Goal: Task Accomplishment & Management: Manage account settings

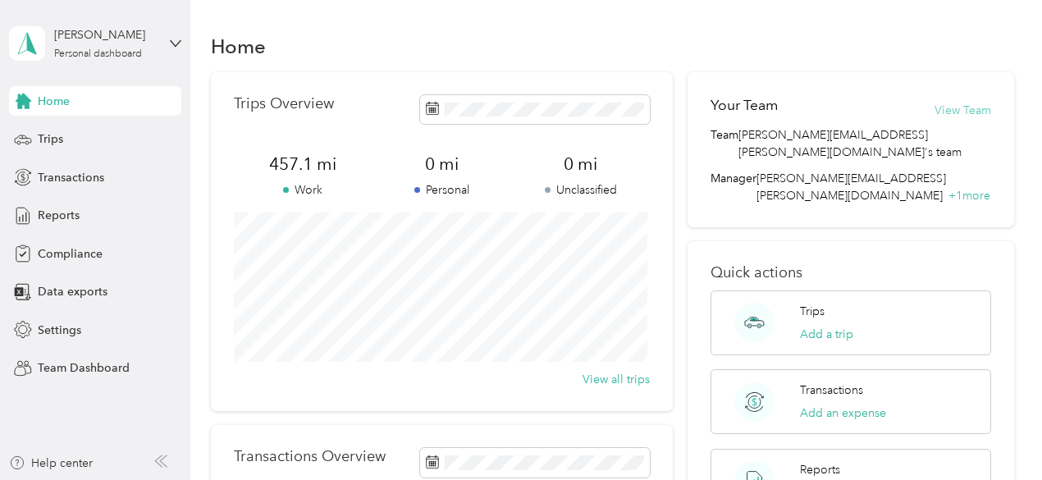
click at [956, 112] on button "View Team" at bounding box center [962, 110] width 57 height 17
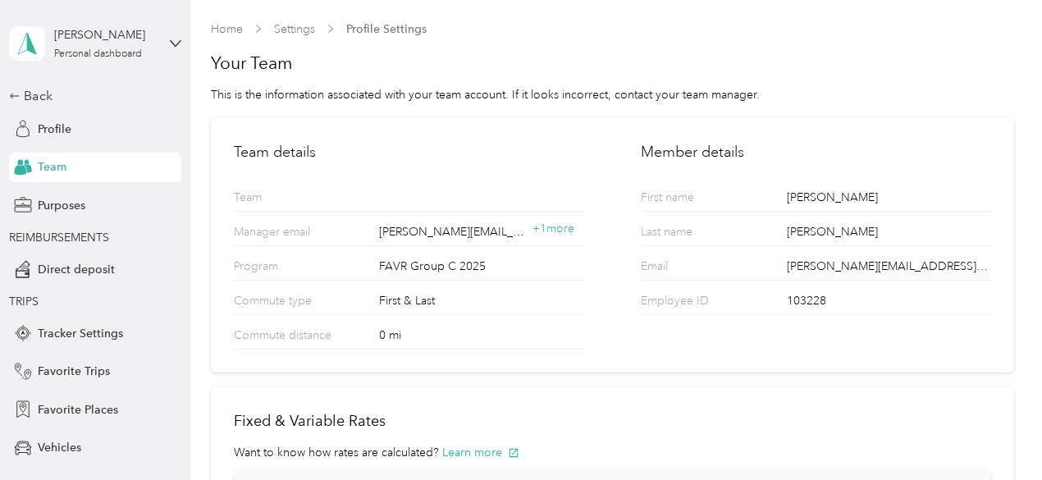
scroll to position [14, 0]
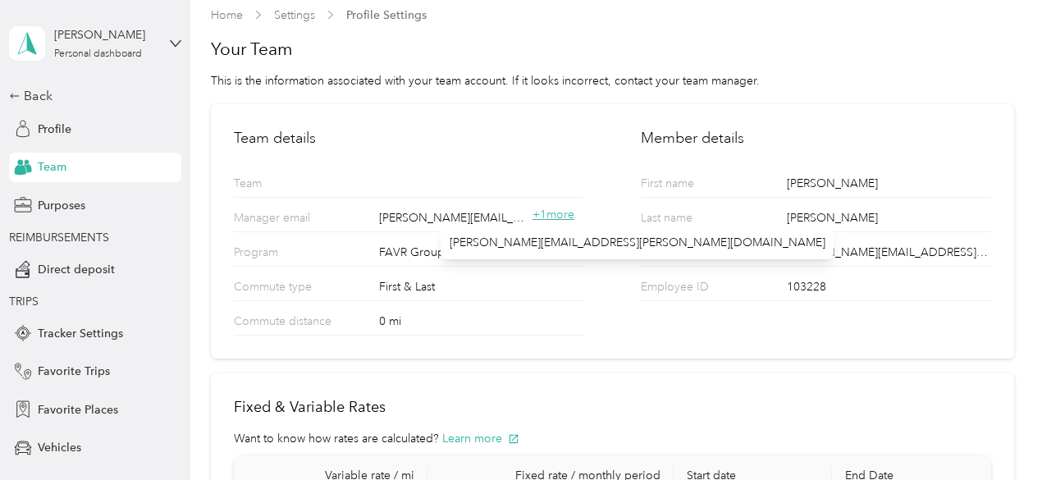
click at [566, 214] on span "+ 1 more" at bounding box center [553, 214] width 42 height 14
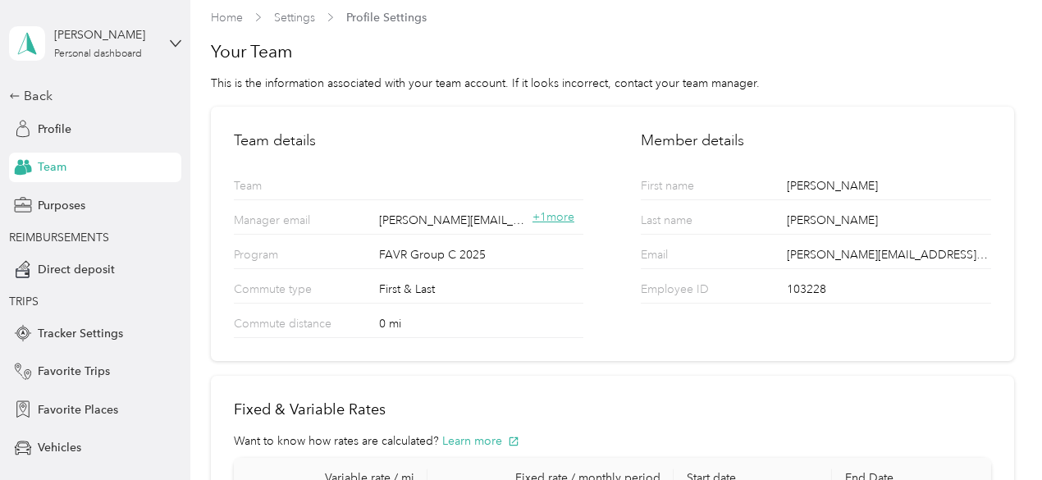
scroll to position [0, 0]
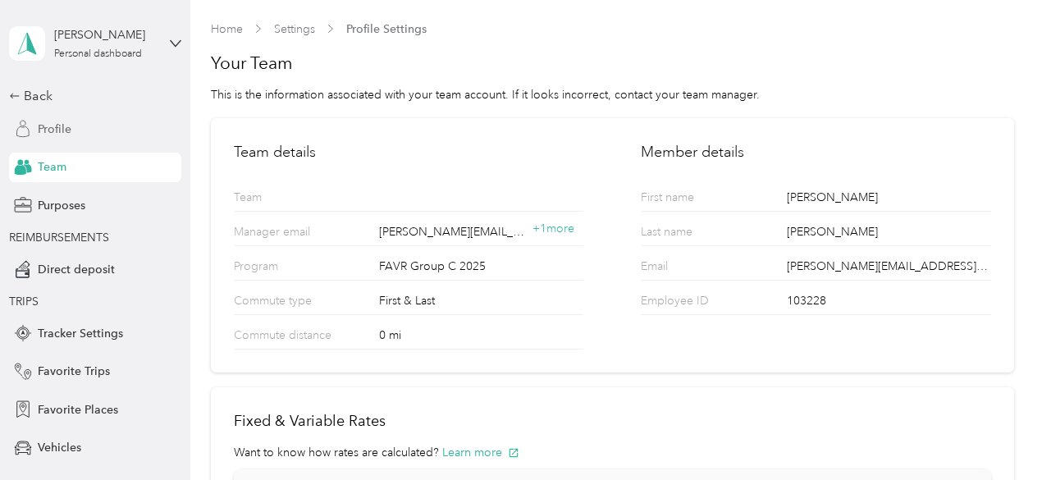
click at [64, 134] on span "Profile" at bounding box center [55, 129] width 34 height 17
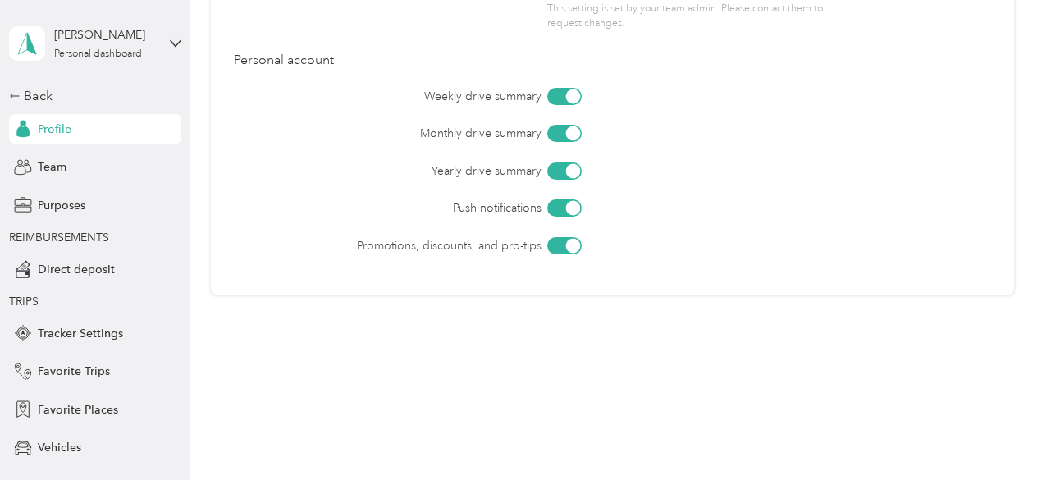
scroll to position [1078, 0]
click at [59, 148] on div "Back Profile Team Purposes REIMBURSEMENTS Direct deposit TRIPS Tracker Settings…" at bounding box center [95, 357] width 172 height 542
click at [48, 180] on div "Team" at bounding box center [95, 168] width 172 height 30
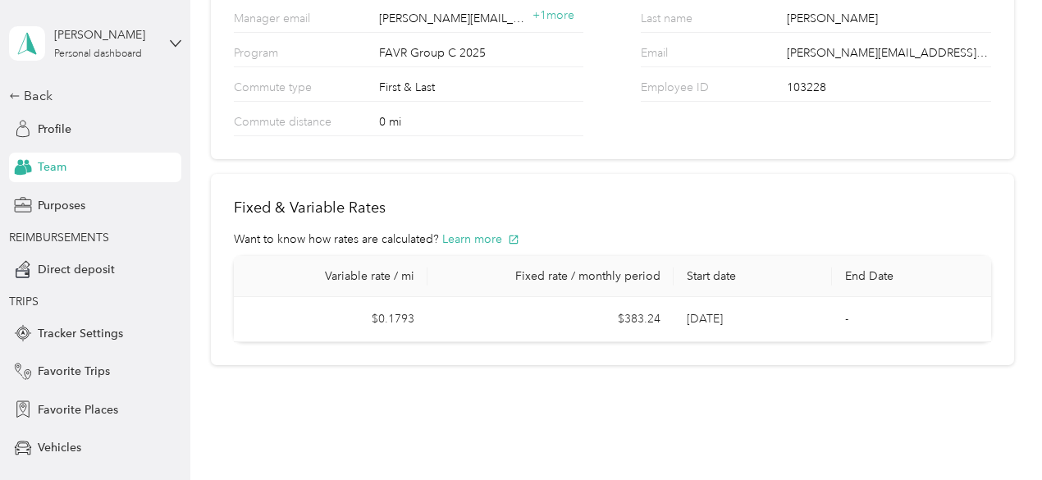
scroll to position [212, 0]
click at [110, 170] on div "Team" at bounding box center [95, 168] width 172 height 30
click at [66, 163] on div "Team" at bounding box center [95, 168] width 172 height 30
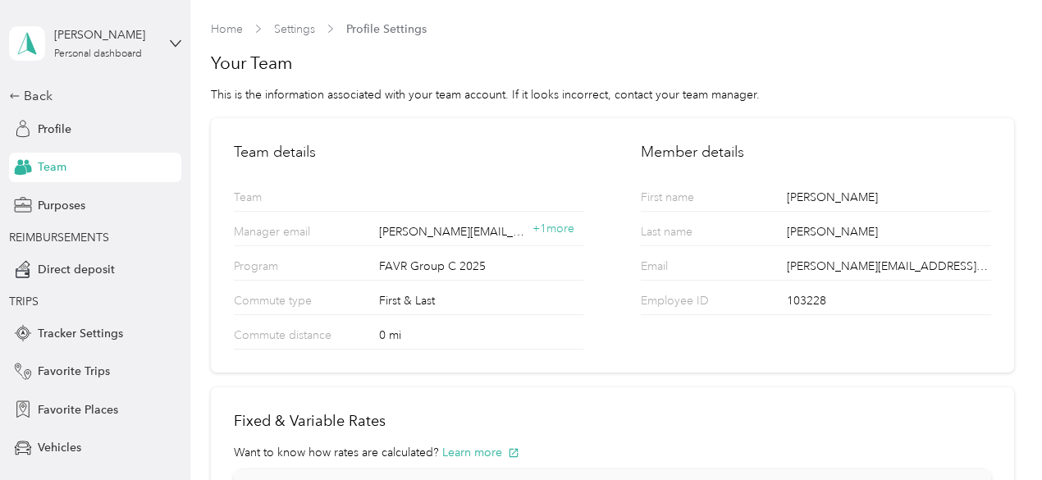
click at [222, 25] on link "Home" at bounding box center [227, 29] width 32 height 14
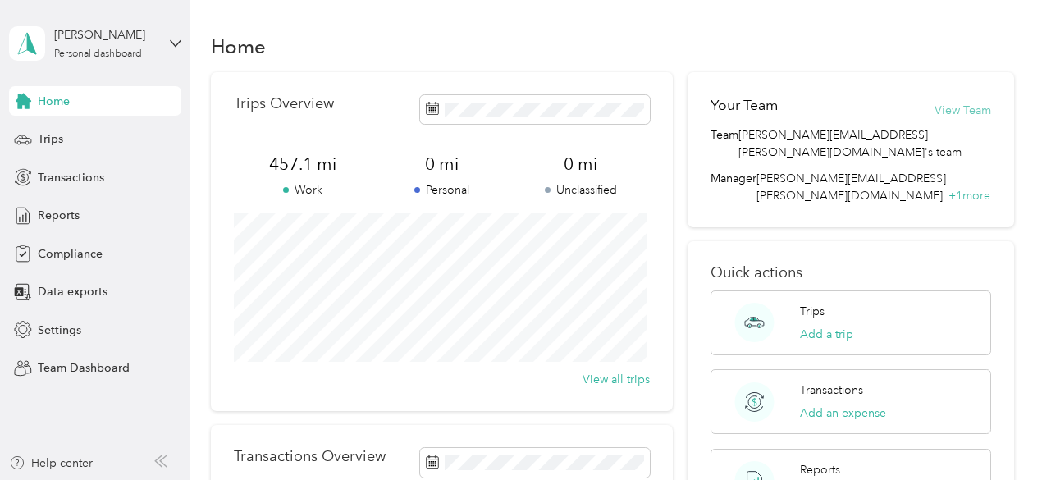
click at [951, 109] on button "View Team" at bounding box center [962, 110] width 57 height 17
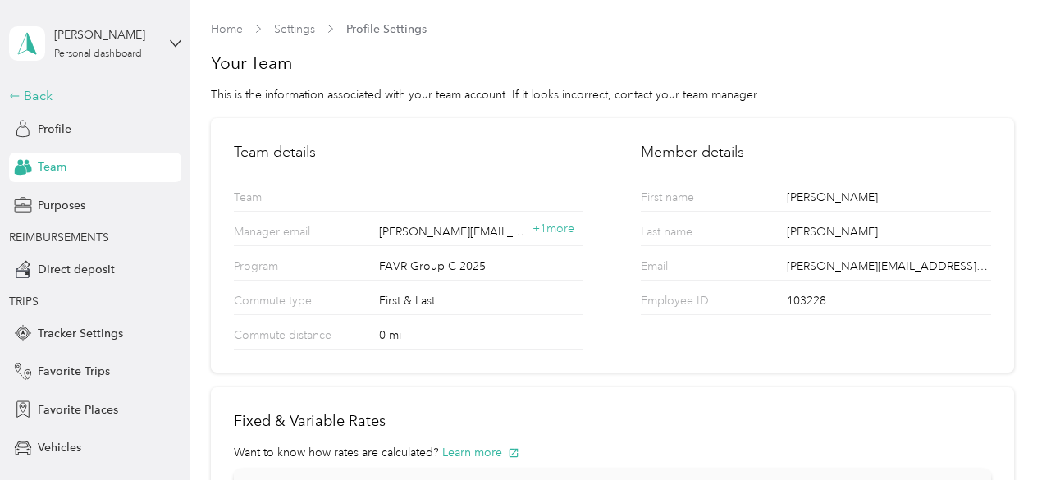
click at [33, 88] on div "Back" at bounding box center [91, 96] width 164 height 20
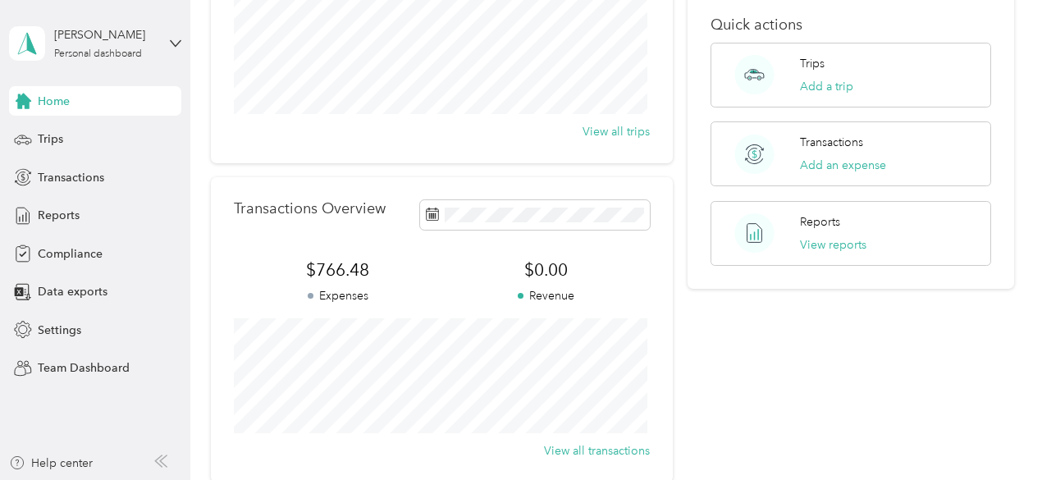
scroll to position [420, 0]
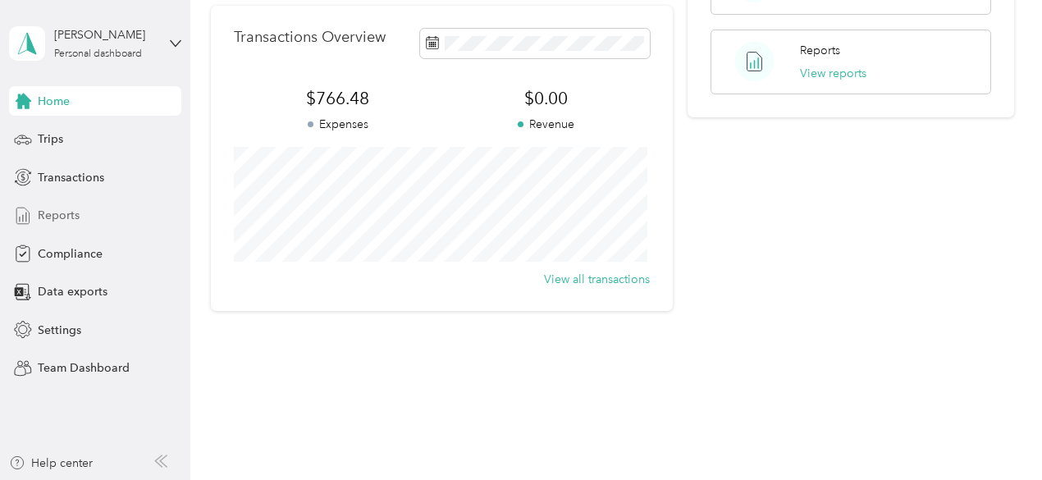
click at [84, 212] on div "Reports" at bounding box center [95, 216] width 172 height 30
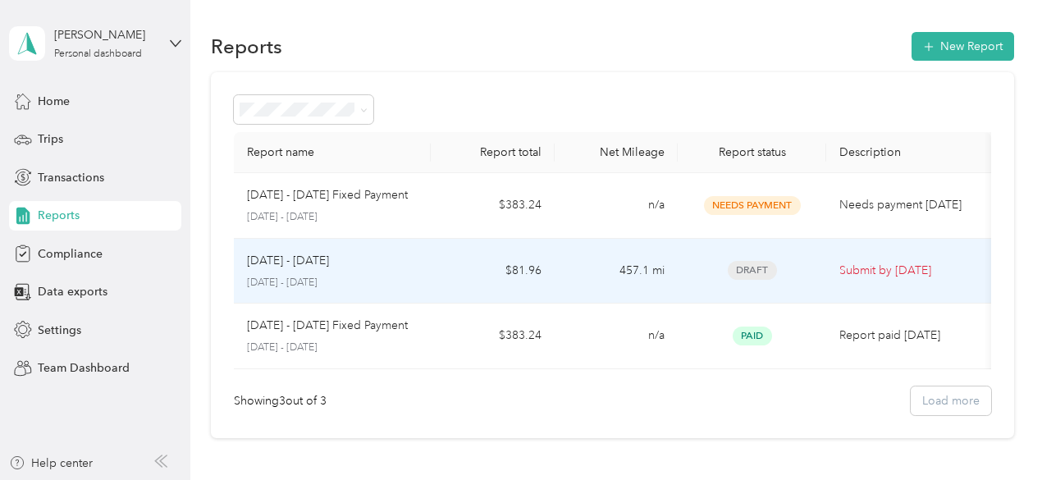
click at [793, 271] on div "Draft" at bounding box center [752, 270] width 122 height 19
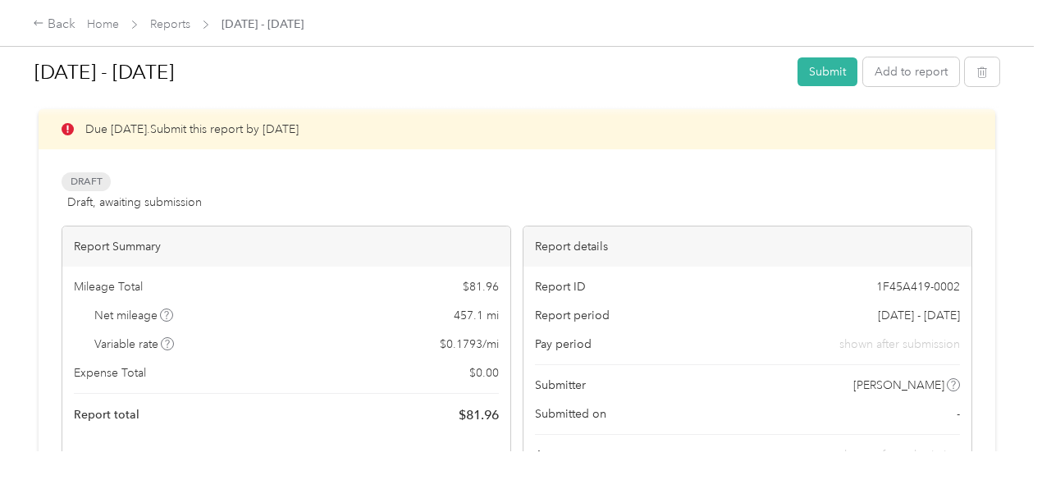
scroll to position [17, 0]
click at [802, 74] on button "Submit" at bounding box center [827, 71] width 60 height 29
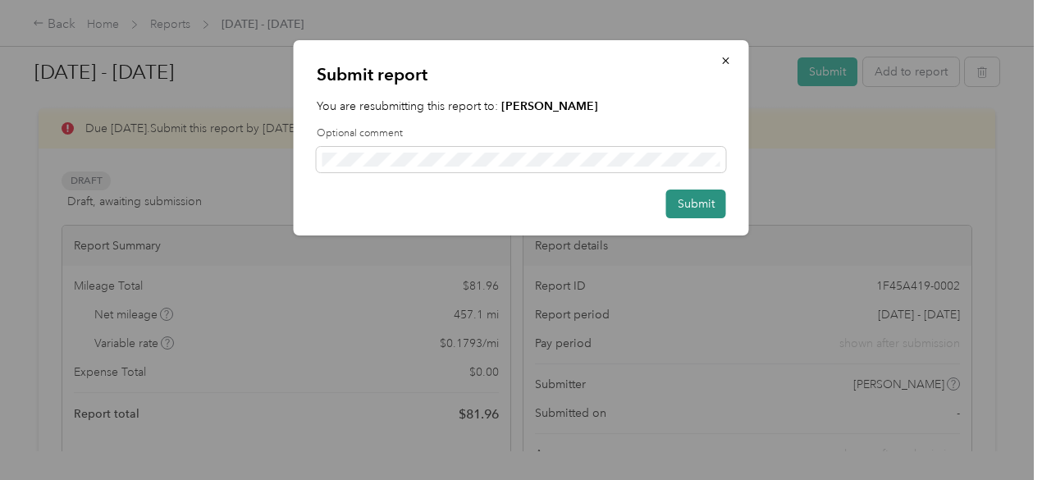
click at [701, 203] on button "Submit" at bounding box center [696, 203] width 60 height 29
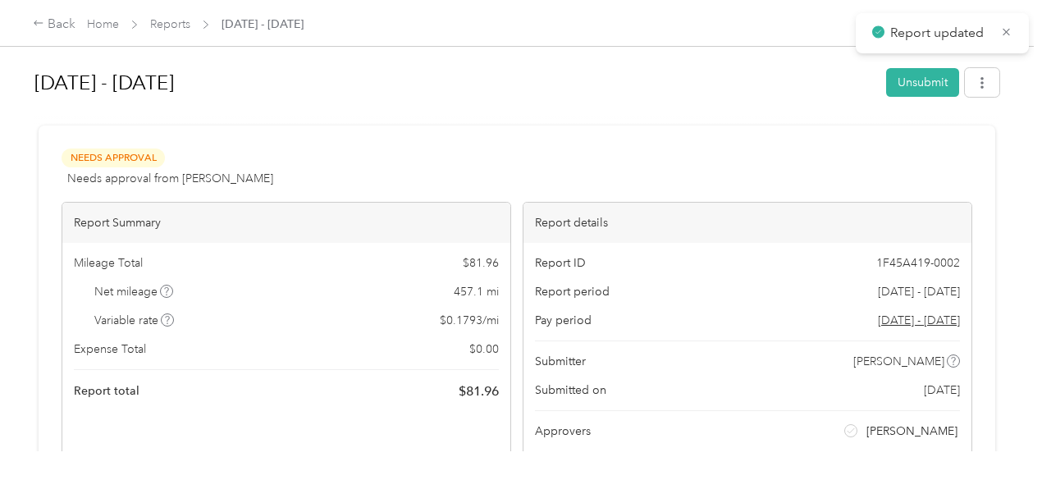
scroll to position [0, 0]
click at [181, 25] on link "Reports" at bounding box center [170, 24] width 40 height 14
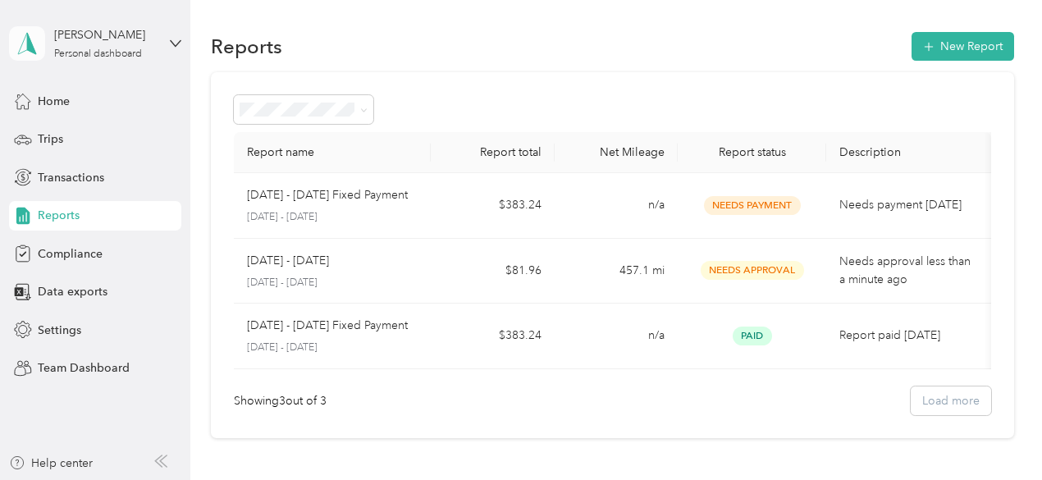
click at [35, 39] on icon at bounding box center [27, 43] width 25 height 23
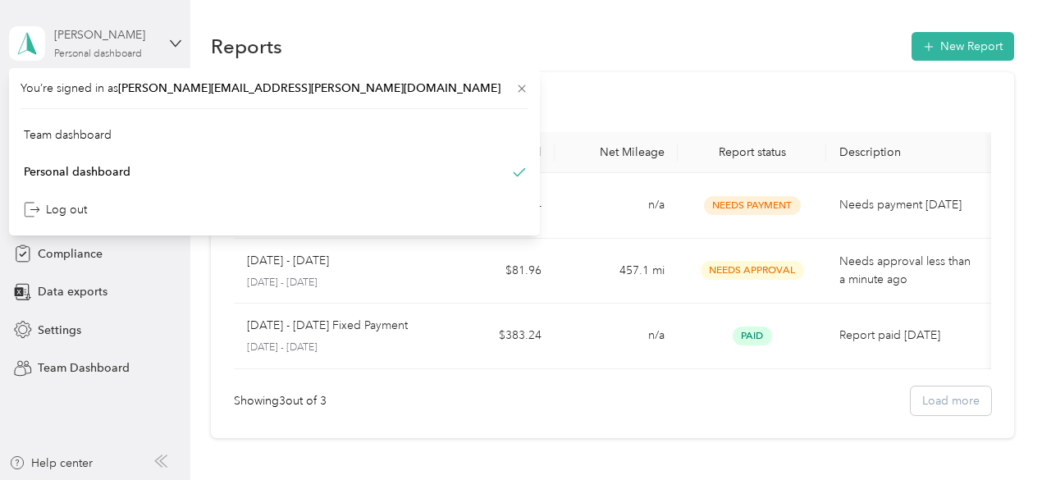
click at [79, 29] on div "[PERSON_NAME]" at bounding box center [105, 34] width 103 height 17
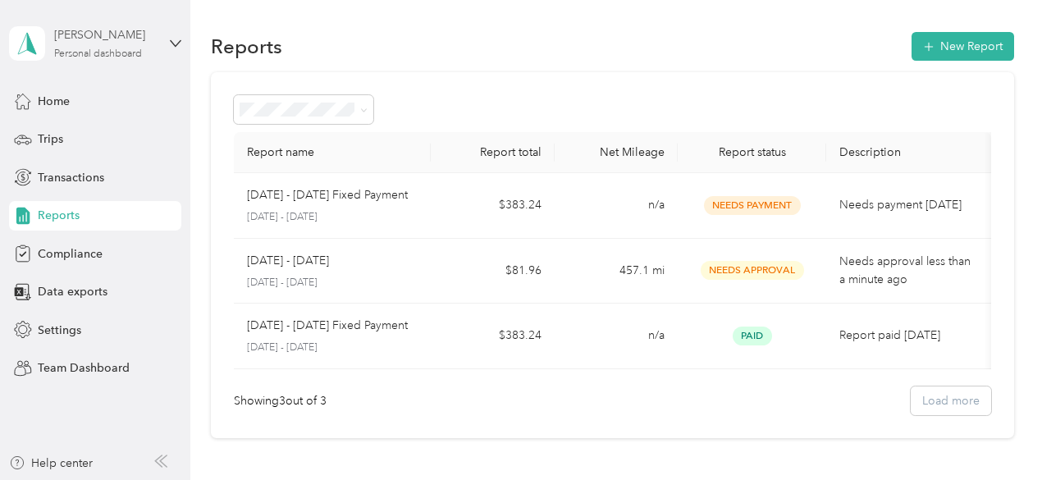
click at [98, 35] on div "[PERSON_NAME]" at bounding box center [105, 34] width 103 height 17
click at [214, 91] on div "You’re signed in as [PERSON_NAME][EMAIL_ADDRESS][PERSON_NAME][DOMAIN_NAME] Team…" at bounding box center [274, 144] width 531 height 167
click at [92, 98] on div "Home" at bounding box center [95, 101] width 172 height 30
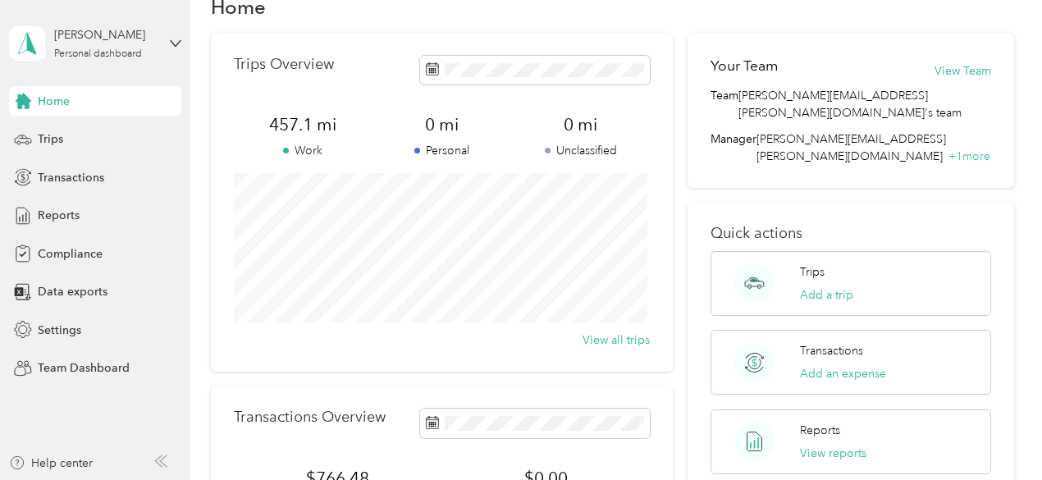
scroll to position [40, 0]
click at [970, 72] on button "View Team" at bounding box center [962, 70] width 57 height 17
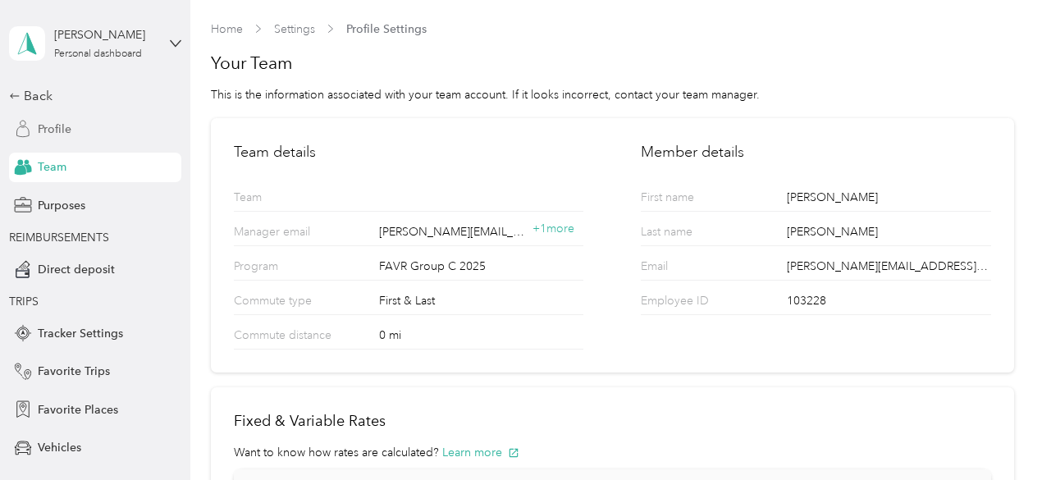
click at [59, 134] on span "Profile" at bounding box center [55, 129] width 34 height 17
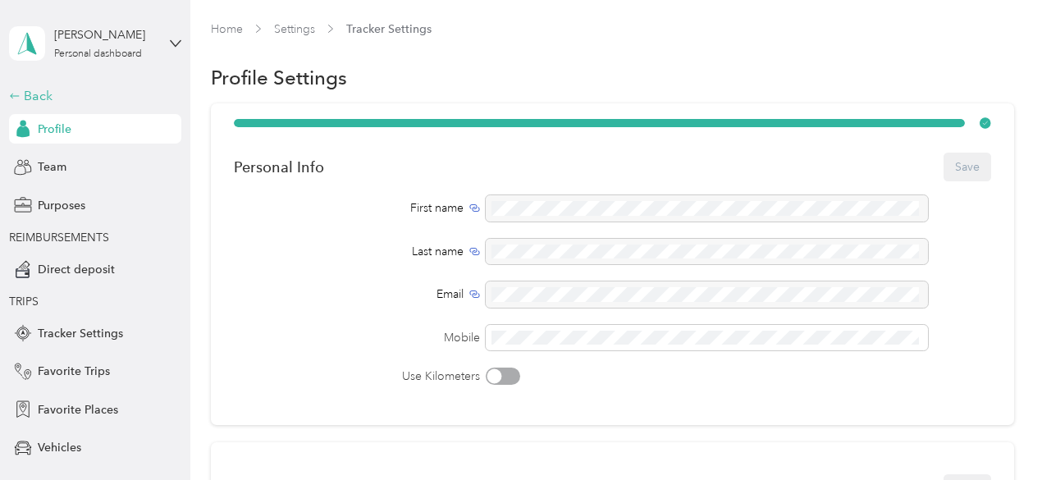
click at [31, 99] on div "Back" at bounding box center [91, 96] width 164 height 20
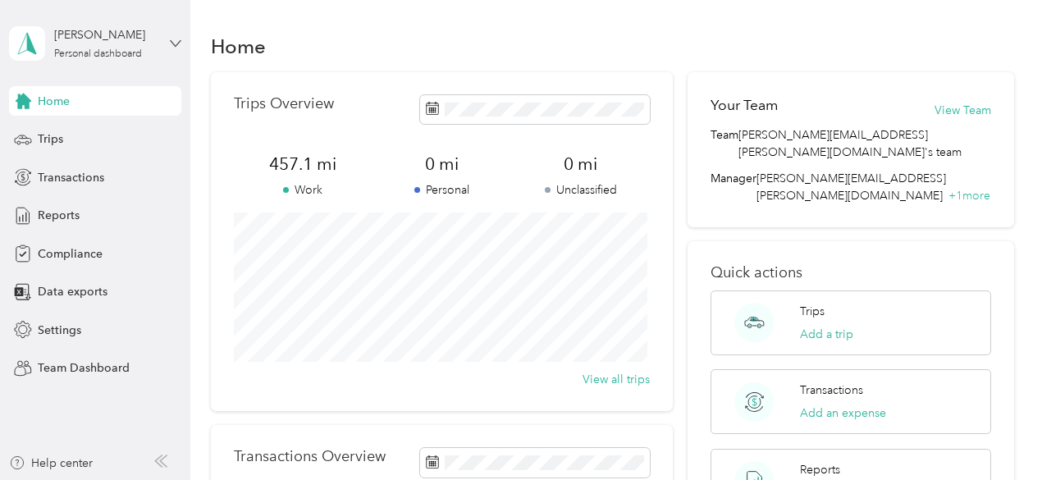
click at [178, 38] on icon at bounding box center [175, 43] width 11 height 11
click at [149, 137] on div "Team dashboard" at bounding box center [275, 135] width 508 height 29
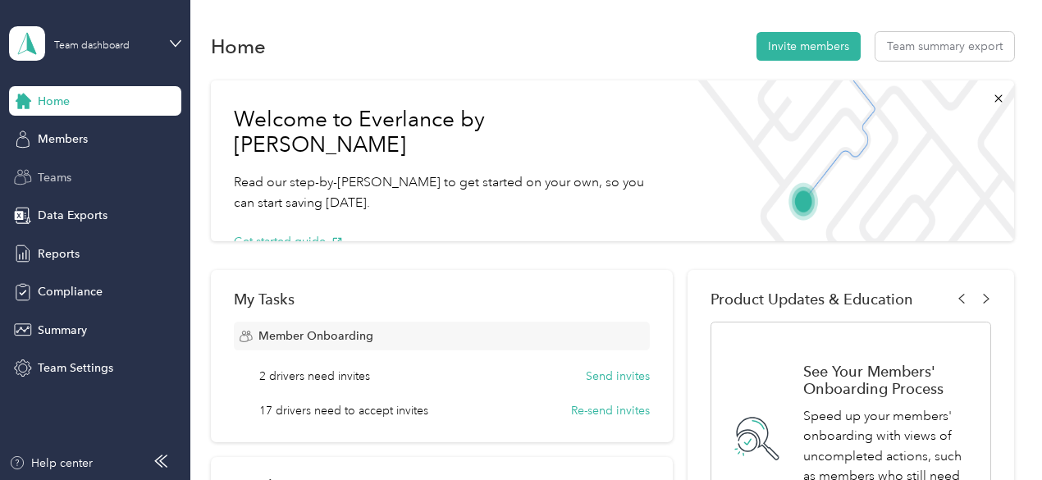
click at [120, 178] on div "Teams" at bounding box center [95, 177] width 172 height 30
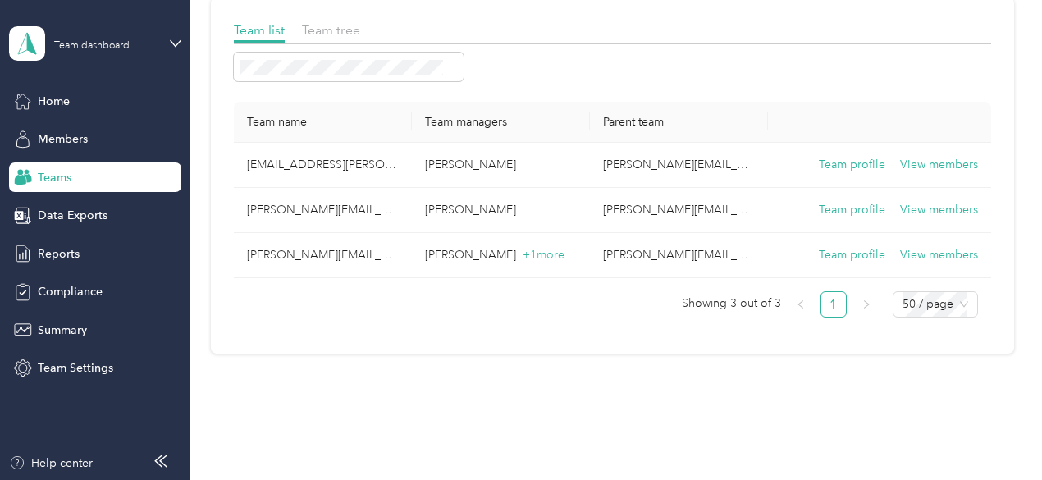
scroll to position [110, 0]
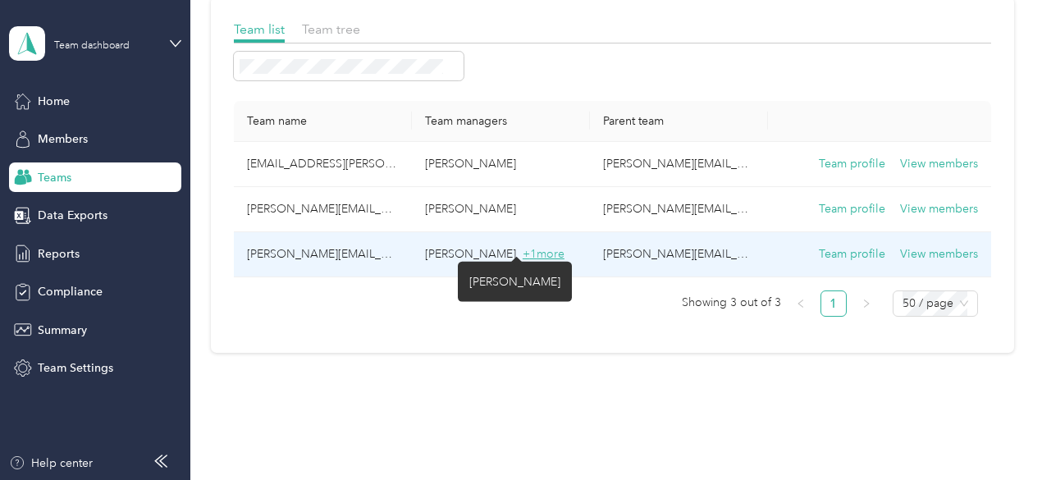
click at [527, 248] on span "+ 1 more" at bounding box center [543, 254] width 42 height 14
click at [522, 256] on span "+ 1 more" at bounding box center [543, 254] width 42 height 14
click at [523, 254] on span "+ 1 more" at bounding box center [543, 254] width 42 height 14
click at [837, 255] on button "Team profile" at bounding box center [851, 254] width 66 height 18
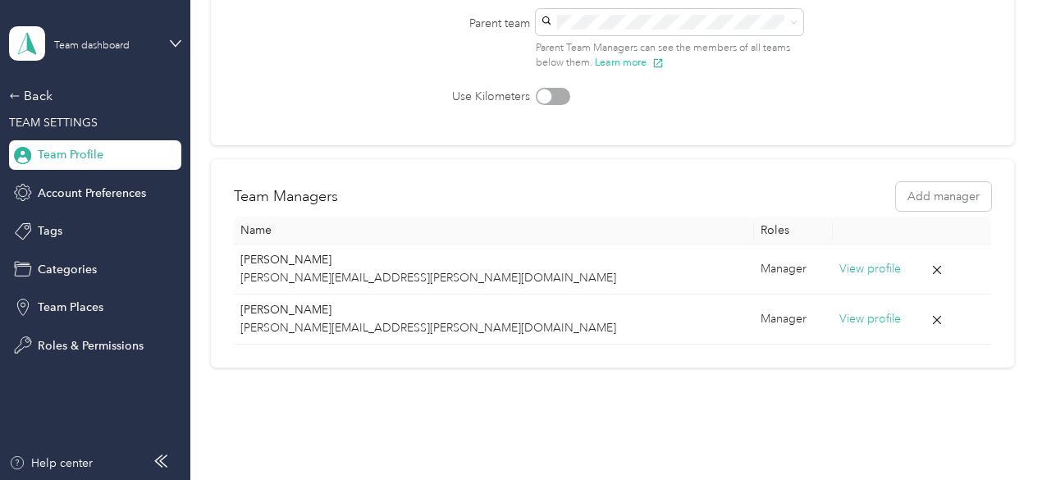
scroll to position [284, 0]
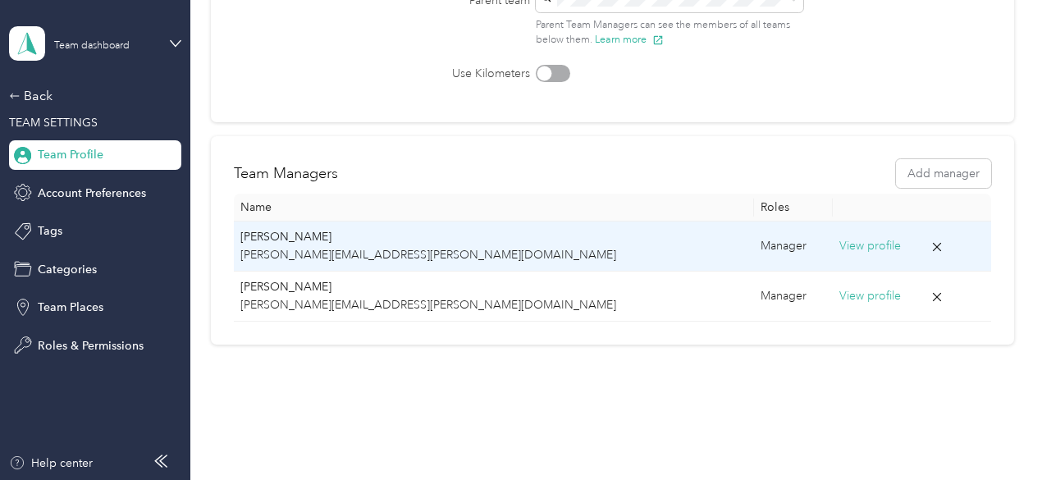
click at [932, 244] on icon at bounding box center [936, 247] width 9 height 8
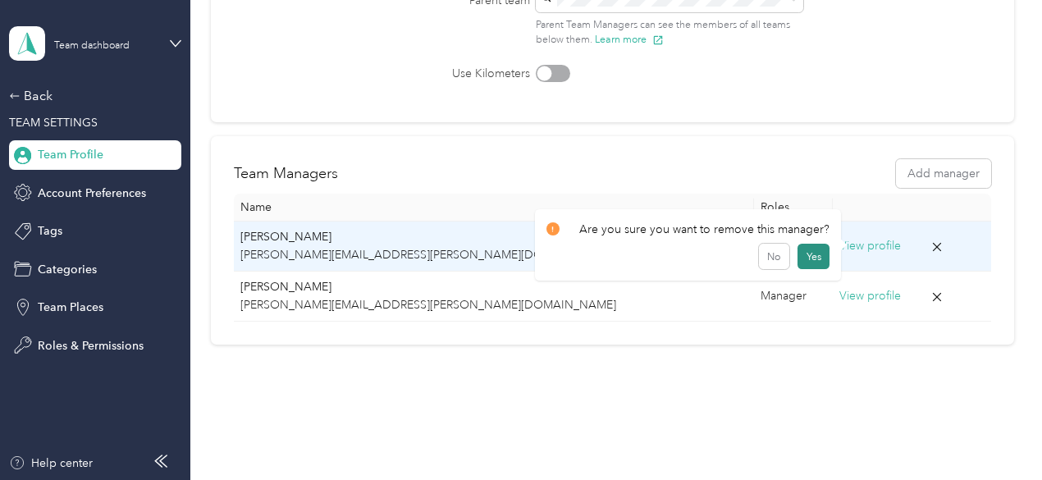
click at [809, 258] on button "Yes" at bounding box center [813, 257] width 32 height 26
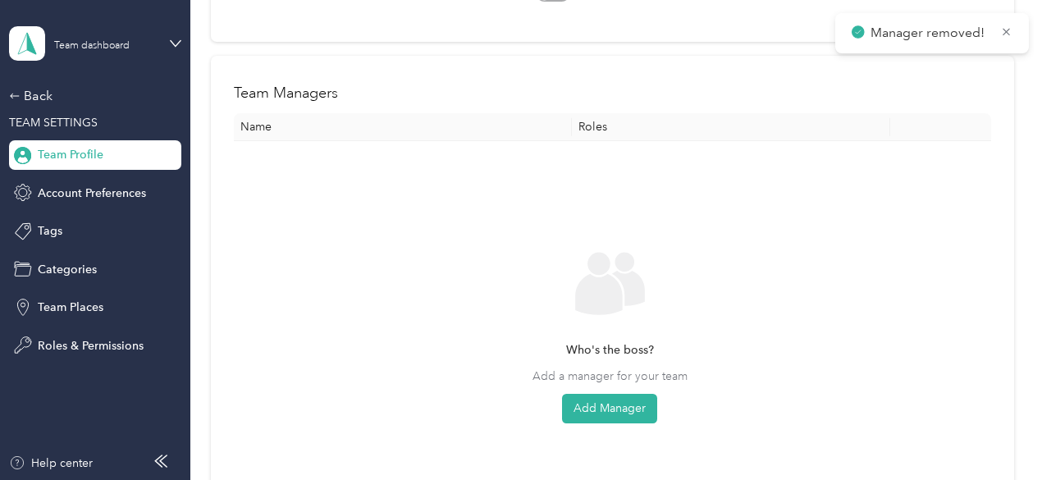
scroll to position [365, 0]
click at [640, 403] on button "Add Manager" at bounding box center [609, 408] width 95 height 30
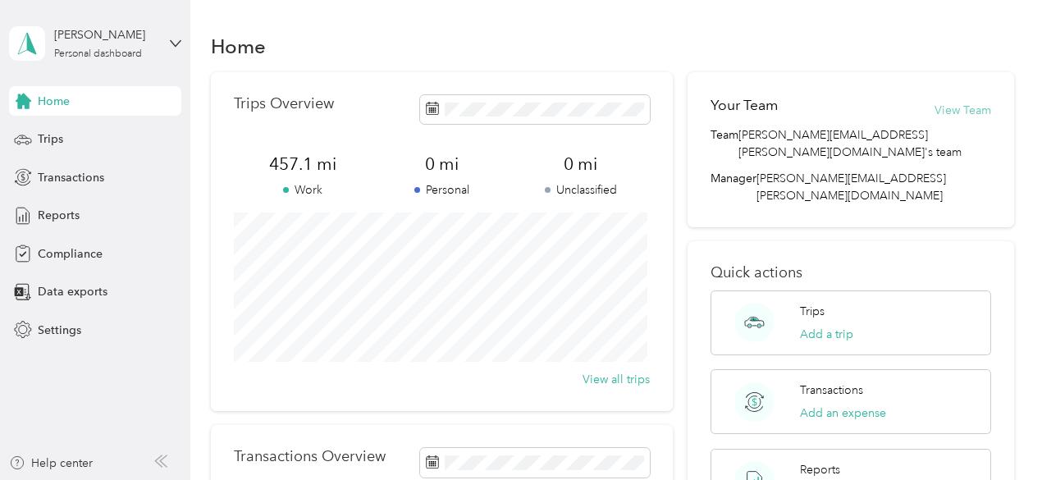
click at [969, 107] on button "View Team" at bounding box center [962, 110] width 57 height 17
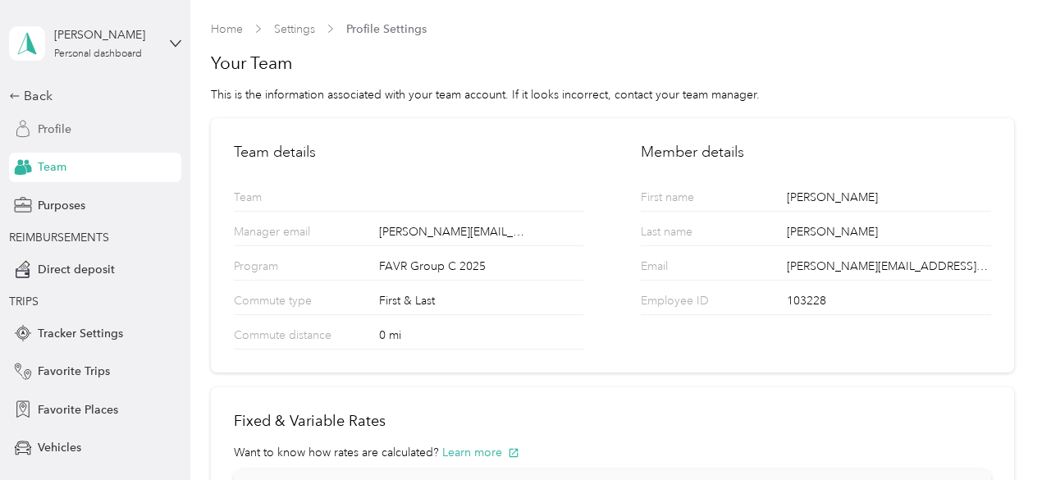
click at [71, 121] on div "Profile" at bounding box center [95, 129] width 172 height 30
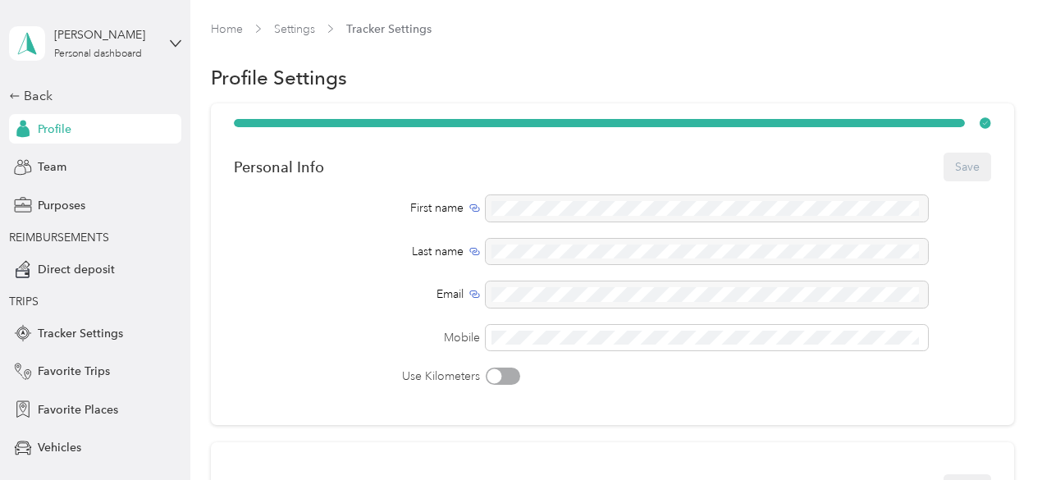
click at [162, 40] on div "[PERSON_NAME] Personal dashboard" at bounding box center [95, 43] width 172 height 57
click at [374, 286] on div "Email" at bounding box center [357, 293] width 247 height 17
click at [170, 47] on icon at bounding box center [175, 43] width 11 height 11
click at [456, 78] on div "Profile Settings" at bounding box center [612, 78] width 803 height 34
click at [11, 94] on icon at bounding box center [14, 95] width 11 height 11
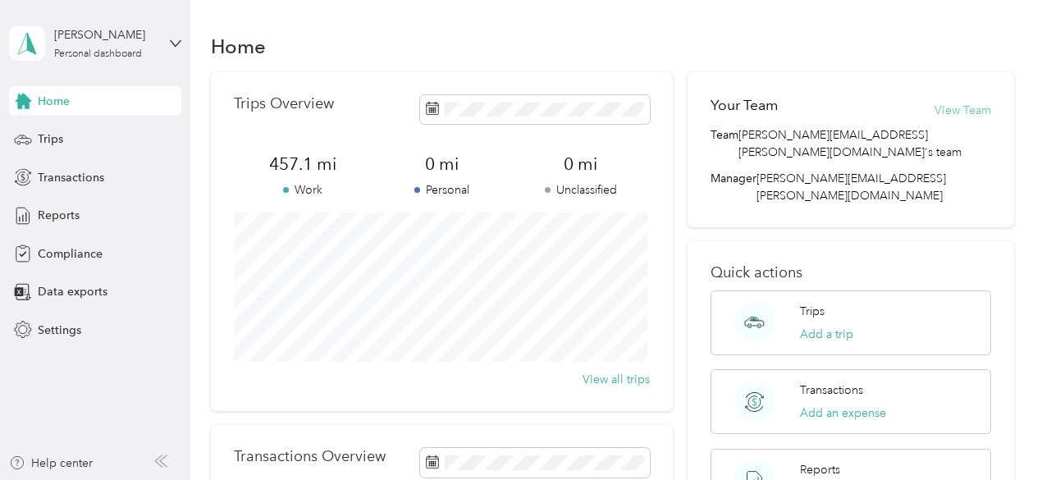
click at [953, 106] on button "View Team" at bounding box center [962, 110] width 57 height 17
